Goal: Navigation & Orientation: Find specific page/section

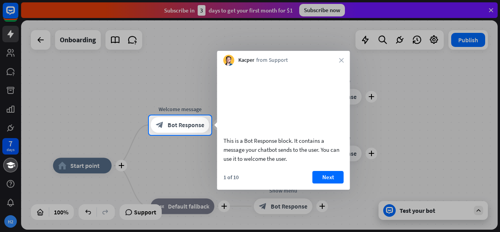
click at [347, 60] on div "Kacper from Support close" at bounding box center [283, 58] width 133 height 15
click at [342, 59] on icon "close" at bounding box center [341, 60] width 5 height 5
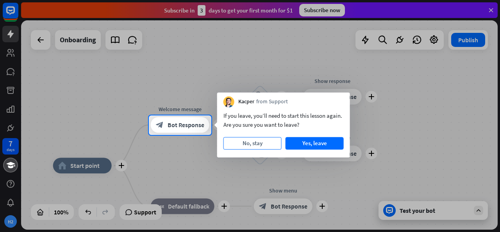
click at [265, 145] on button "No, stay" at bounding box center [252, 143] width 58 height 12
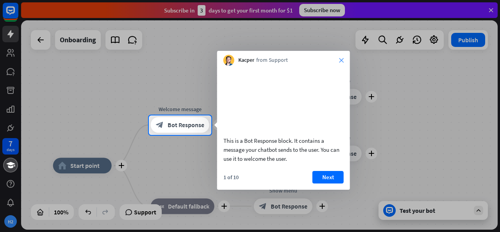
click at [341, 61] on icon "close" at bounding box center [341, 60] width 5 height 5
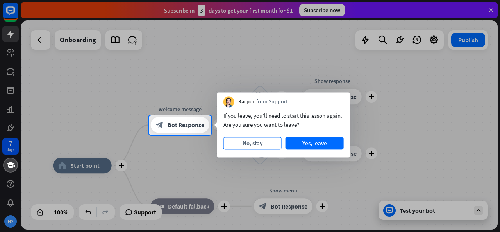
click at [250, 144] on button "No, stay" at bounding box center [252, 143] width 58 height 12
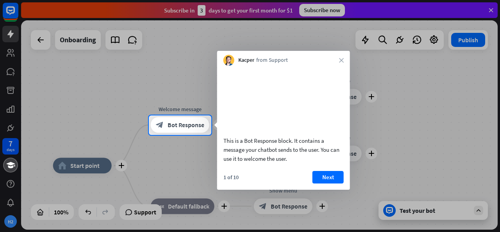
click at [341, 60] on icon "close" at bounding box center [341, 60] width 5 height 5
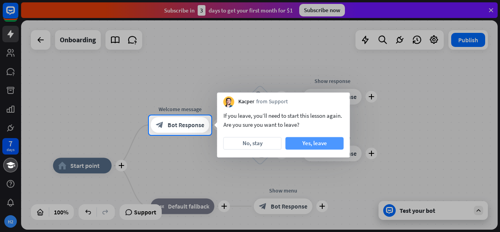
click at [315, 144] on button "Yes, leave" at bounding box center [314, 143] width 58 height 12
